Goal: Find specific page/section: Find specific page/section

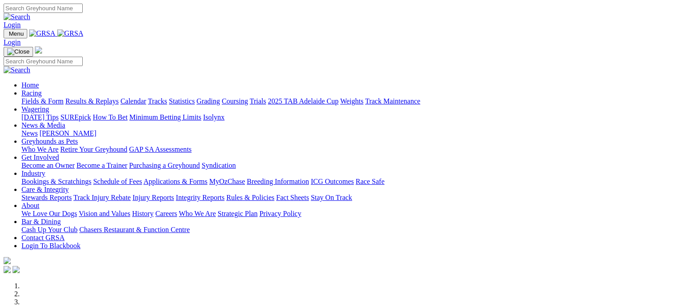
click at [35, 97] on link "Fields & Form" at bounding box center [42, 101] width 42 height 8
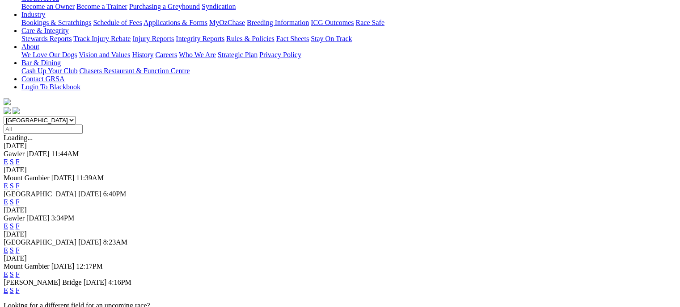
scroll to position [177, 0]
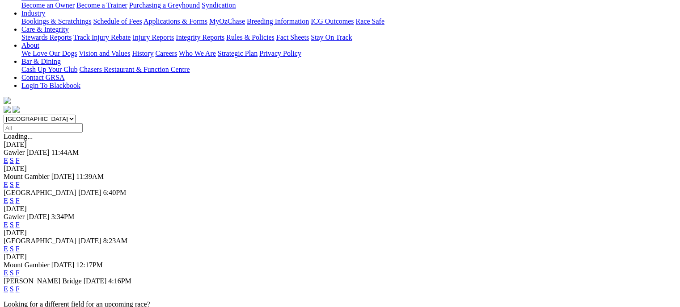
click at [20, 286] on link "F" at bounding box center [18, 290] width 4 height 8
